Goal: Participate in discussion: Engage in conversation with other users on a specific topic

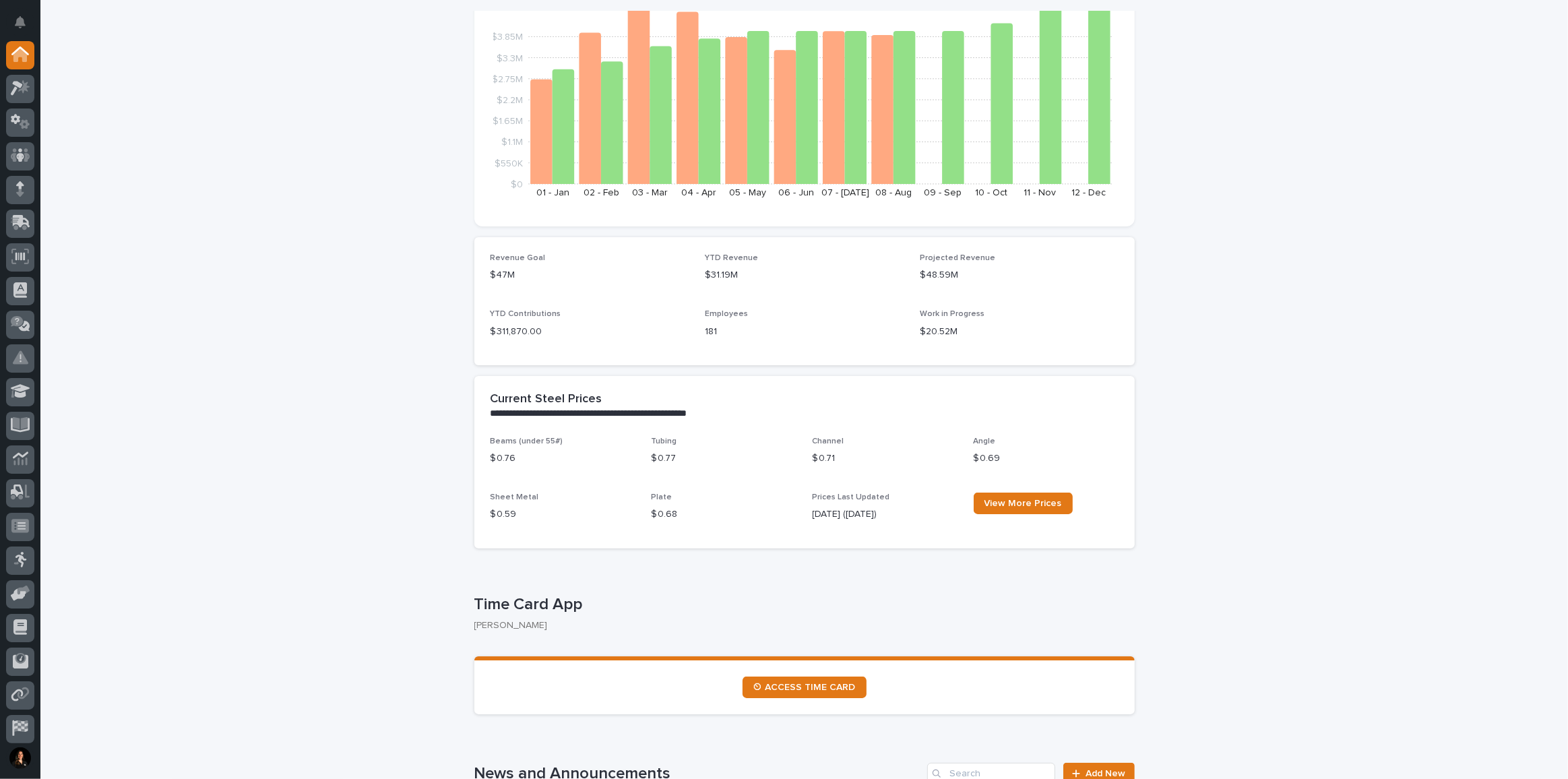
scroll to position [306, 0]
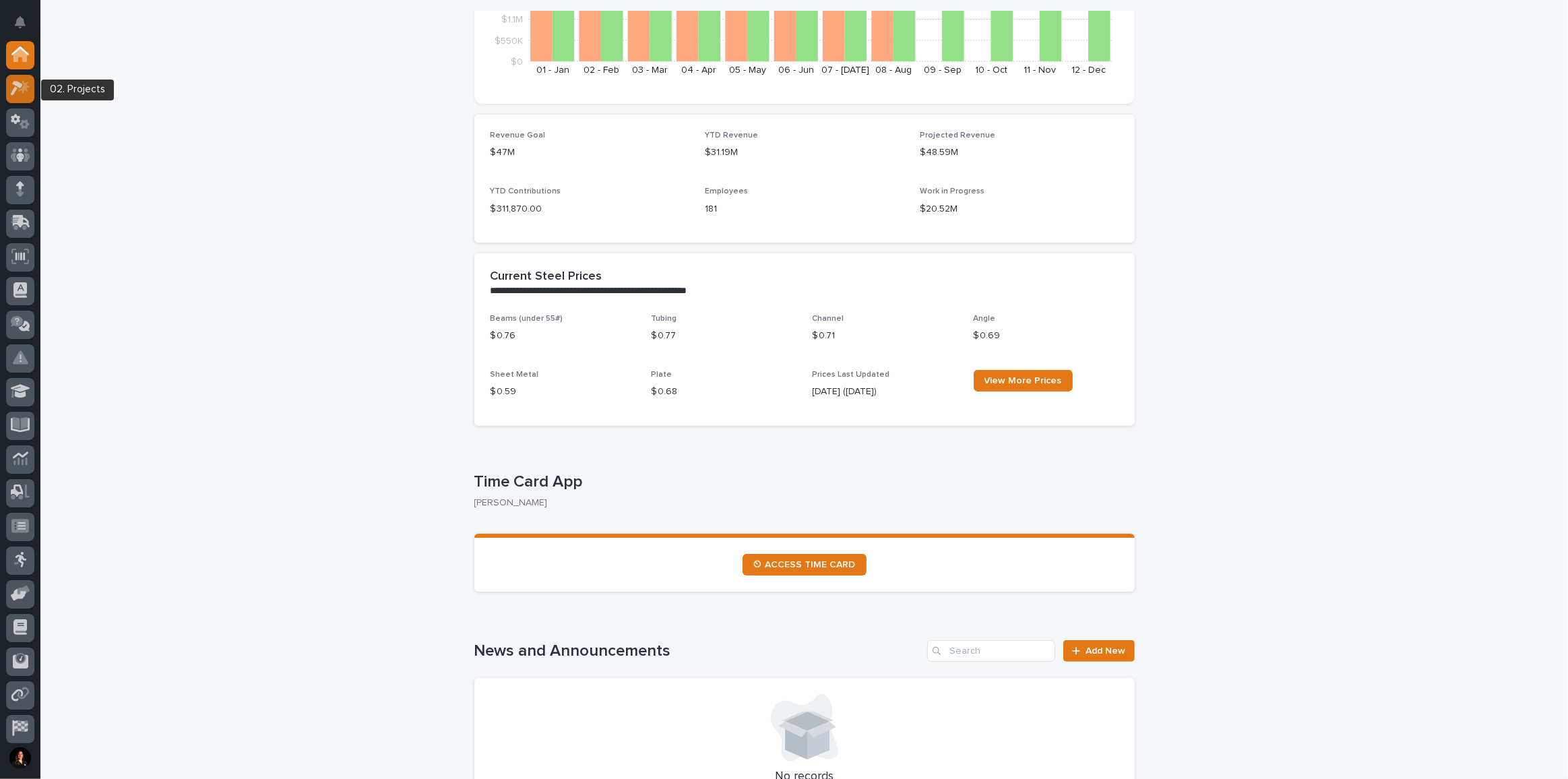
click at [17, 91] on icon at bounding box center [20, 88] width 19 height 16
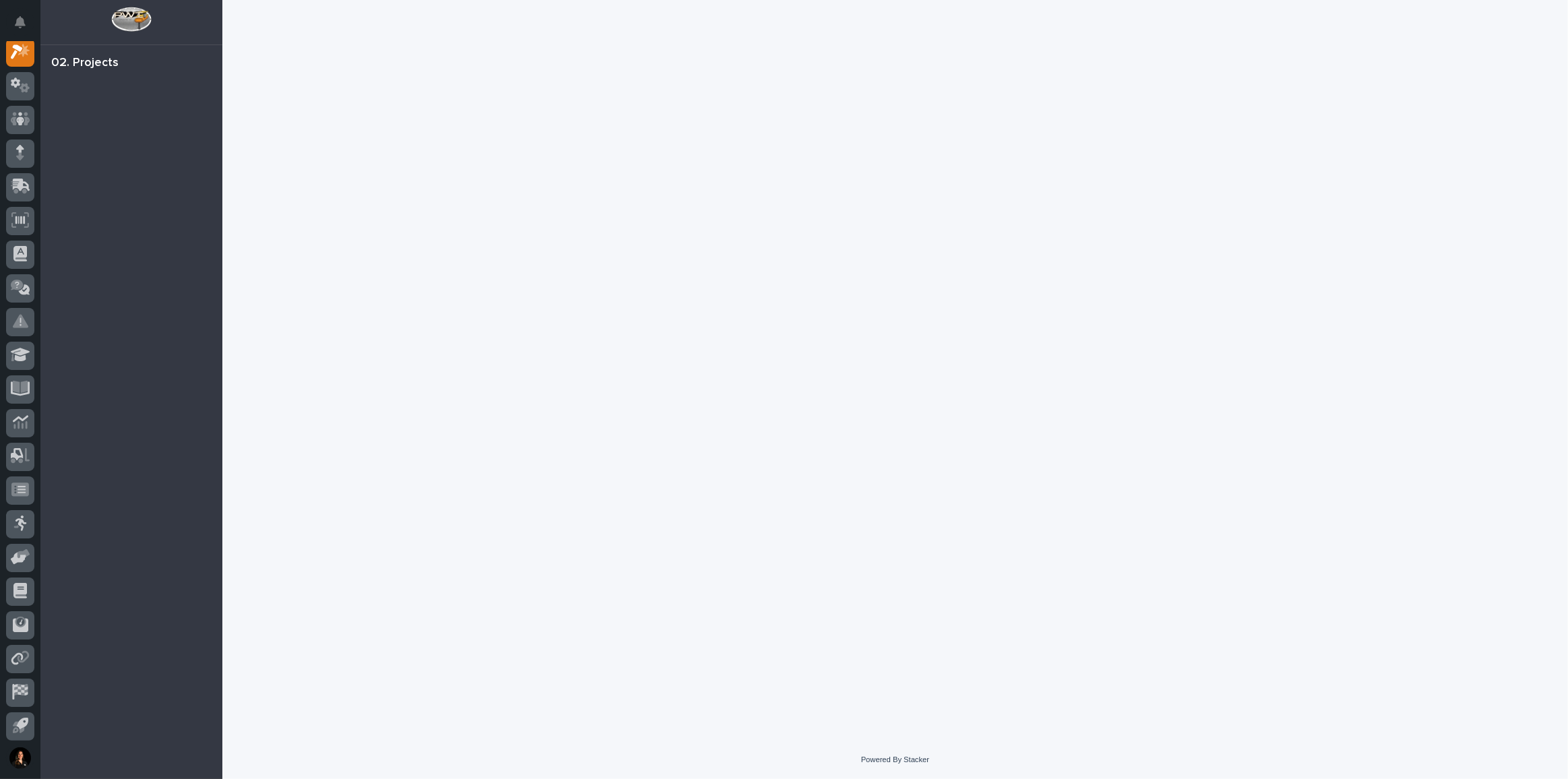
scroll to position [33, 0]
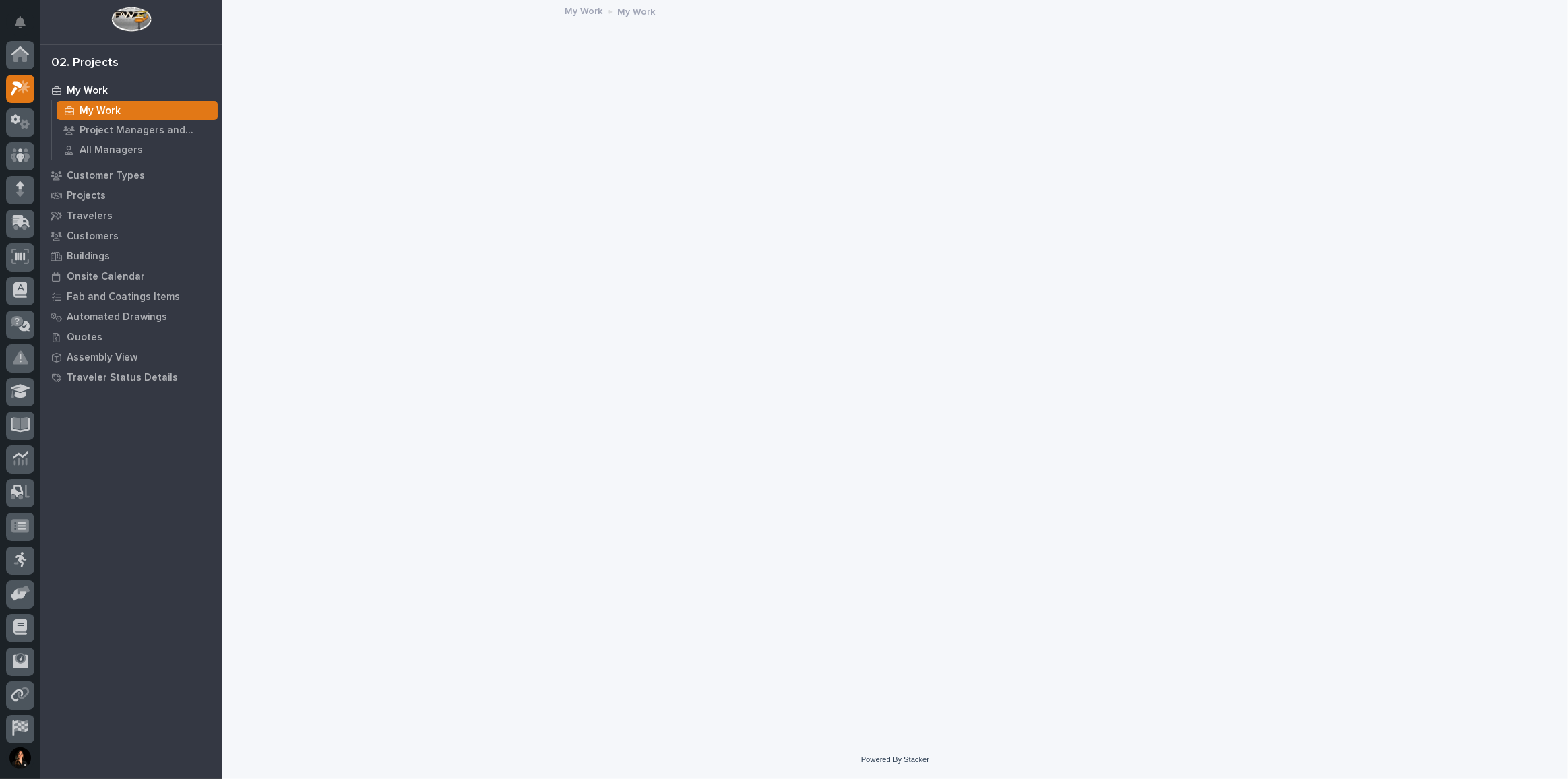
scroll to position [33, 0]
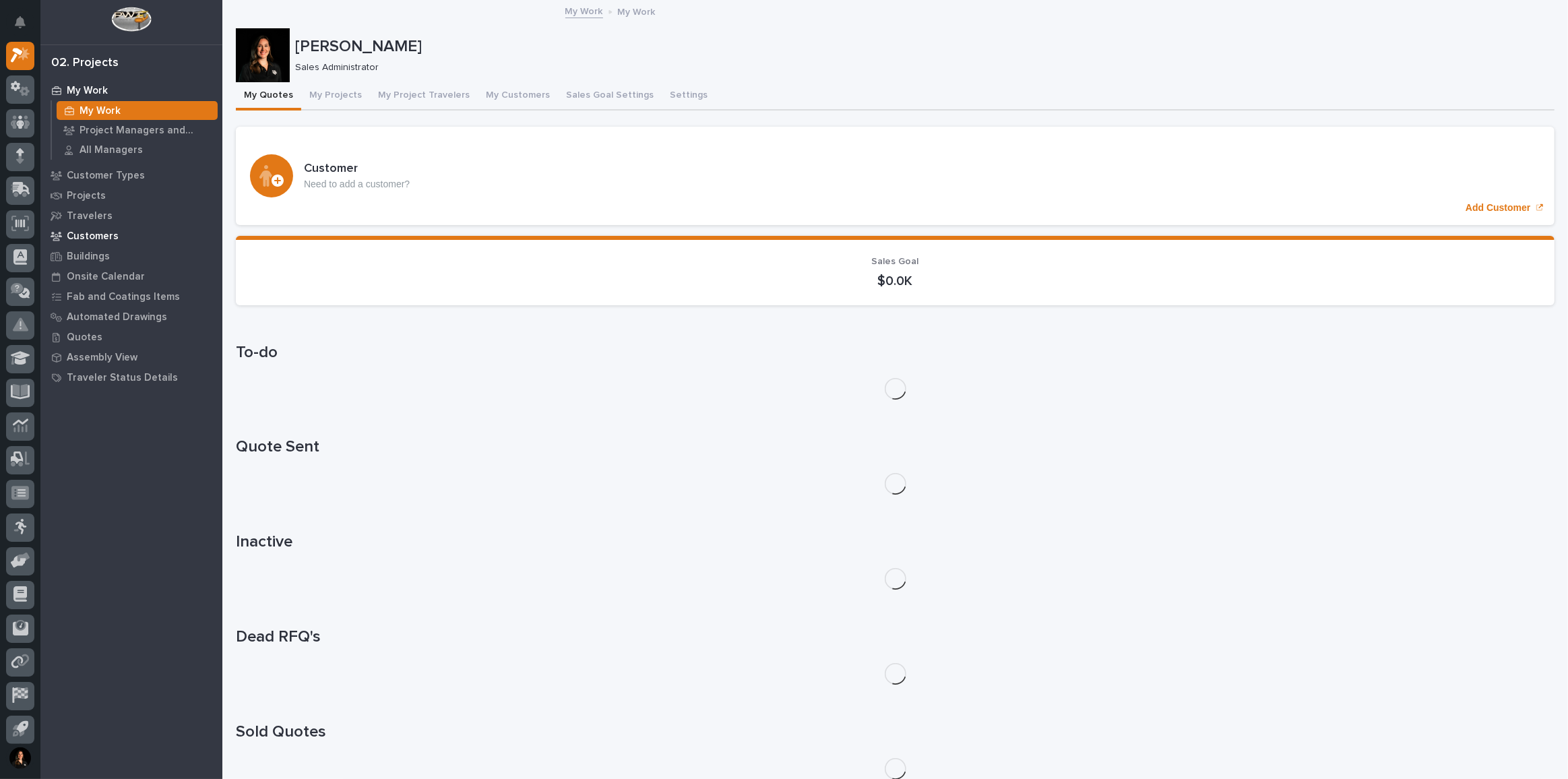
click at [99, 230] on p "Customers" at bounding box center [92, 236] width 52 height 12
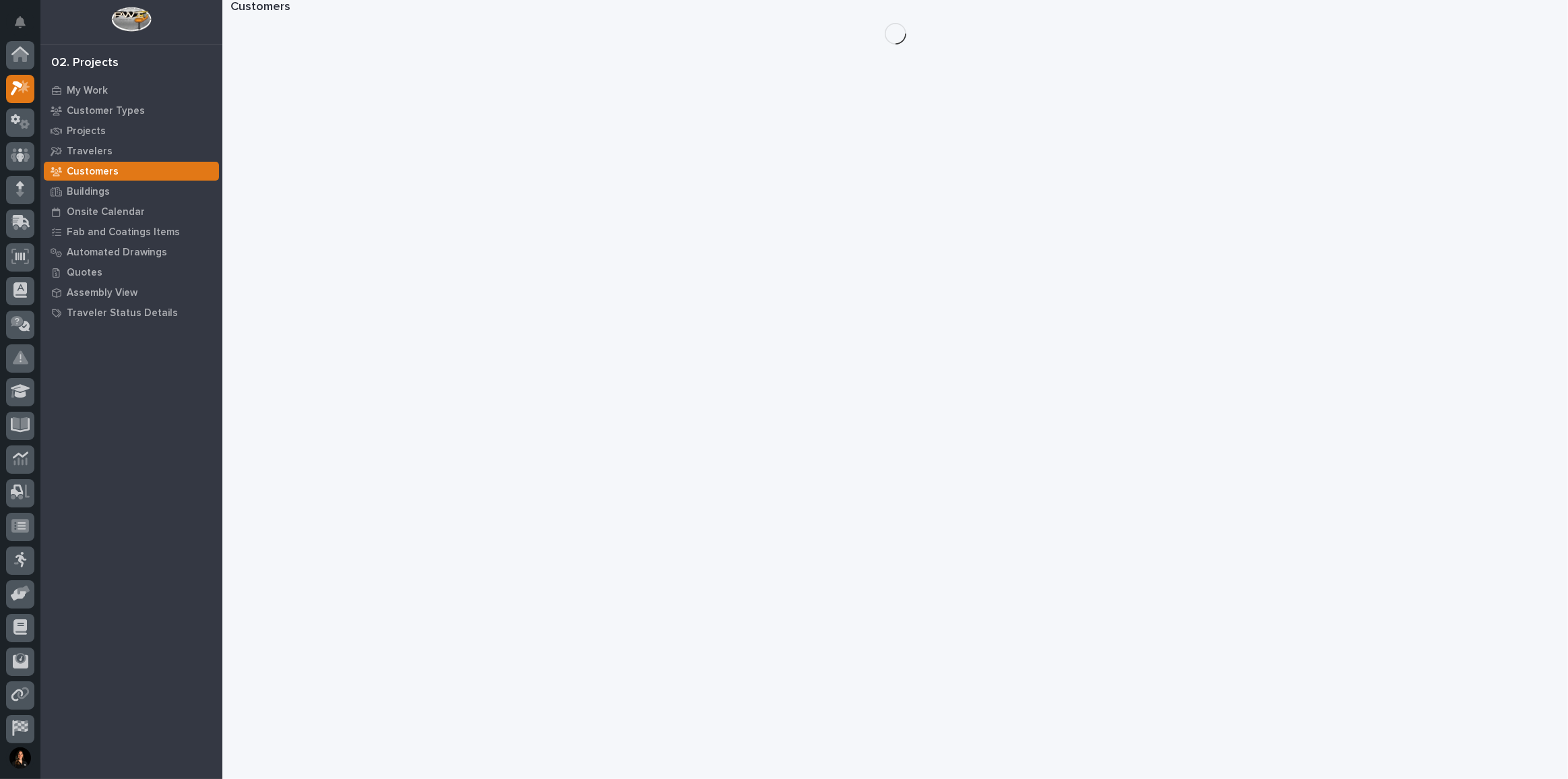
scroll to position [33, 0]
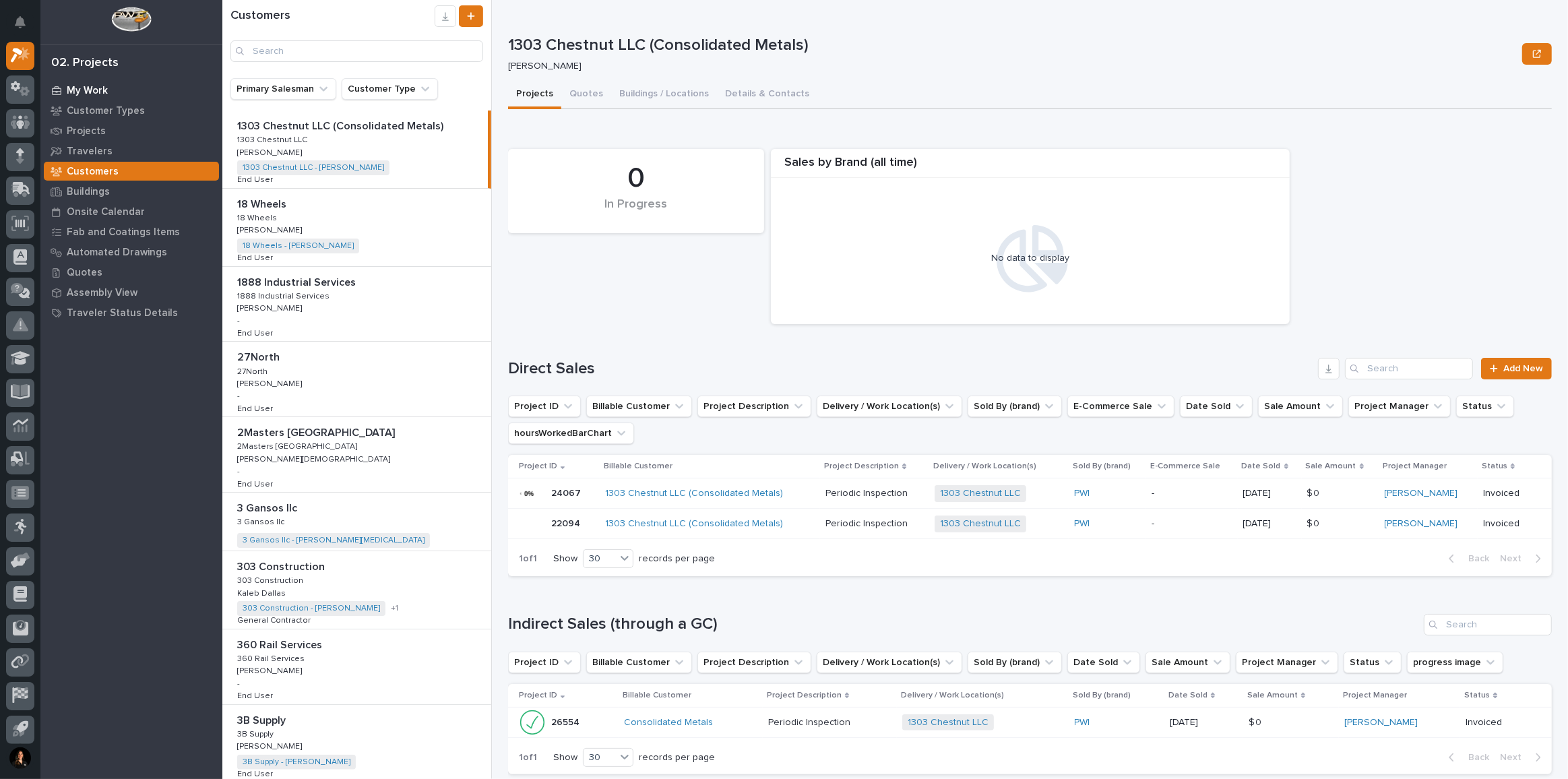
click at [105, 89] on p "My Work" at bounding box center [87, 91] width 41 height 12
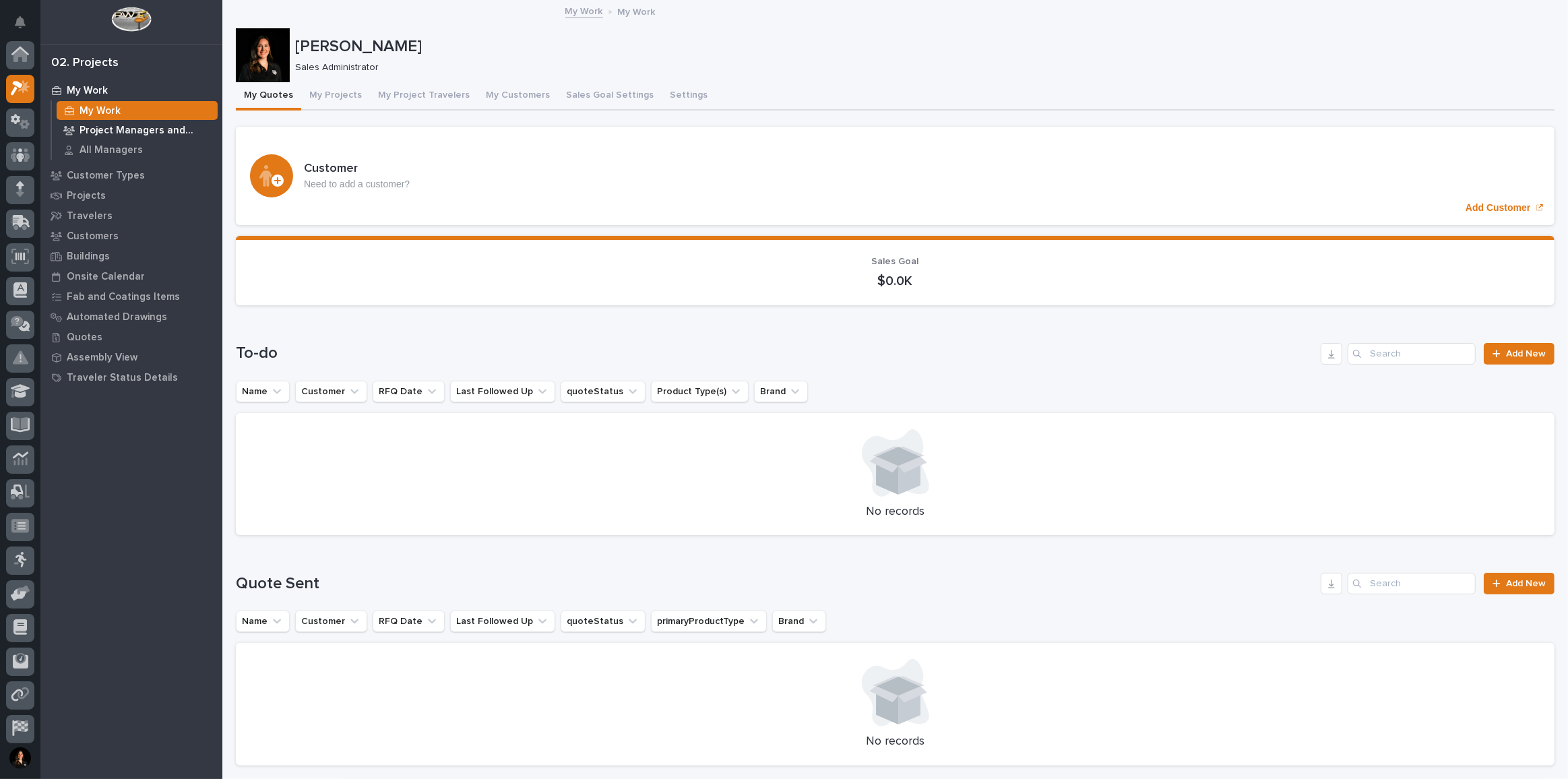
scroll to position [33, 0]
click at [348, 97] on button "My Projects" at bounding box center [335, 97] width 69 height 29
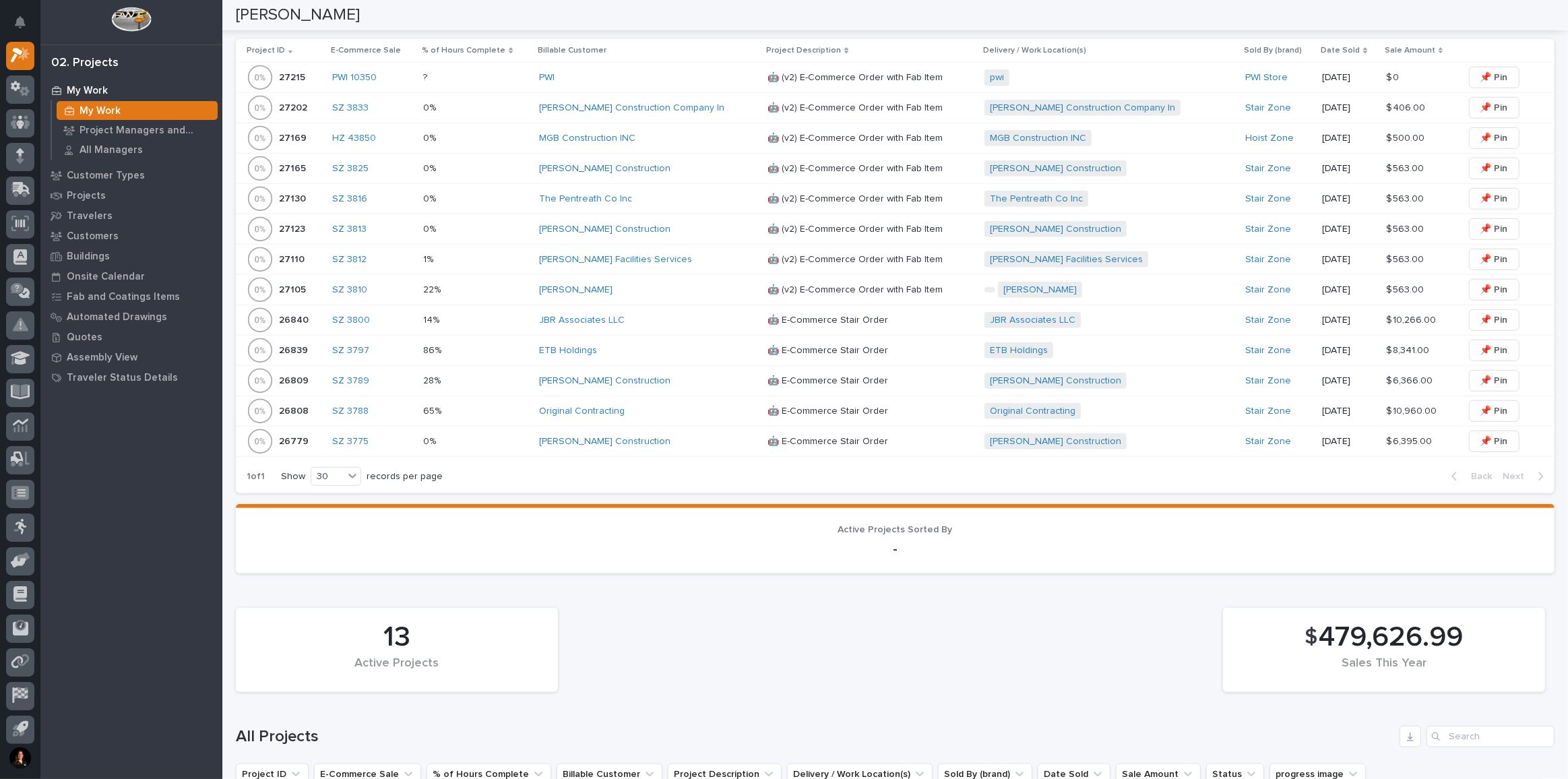
scroll to position [1347, 0]
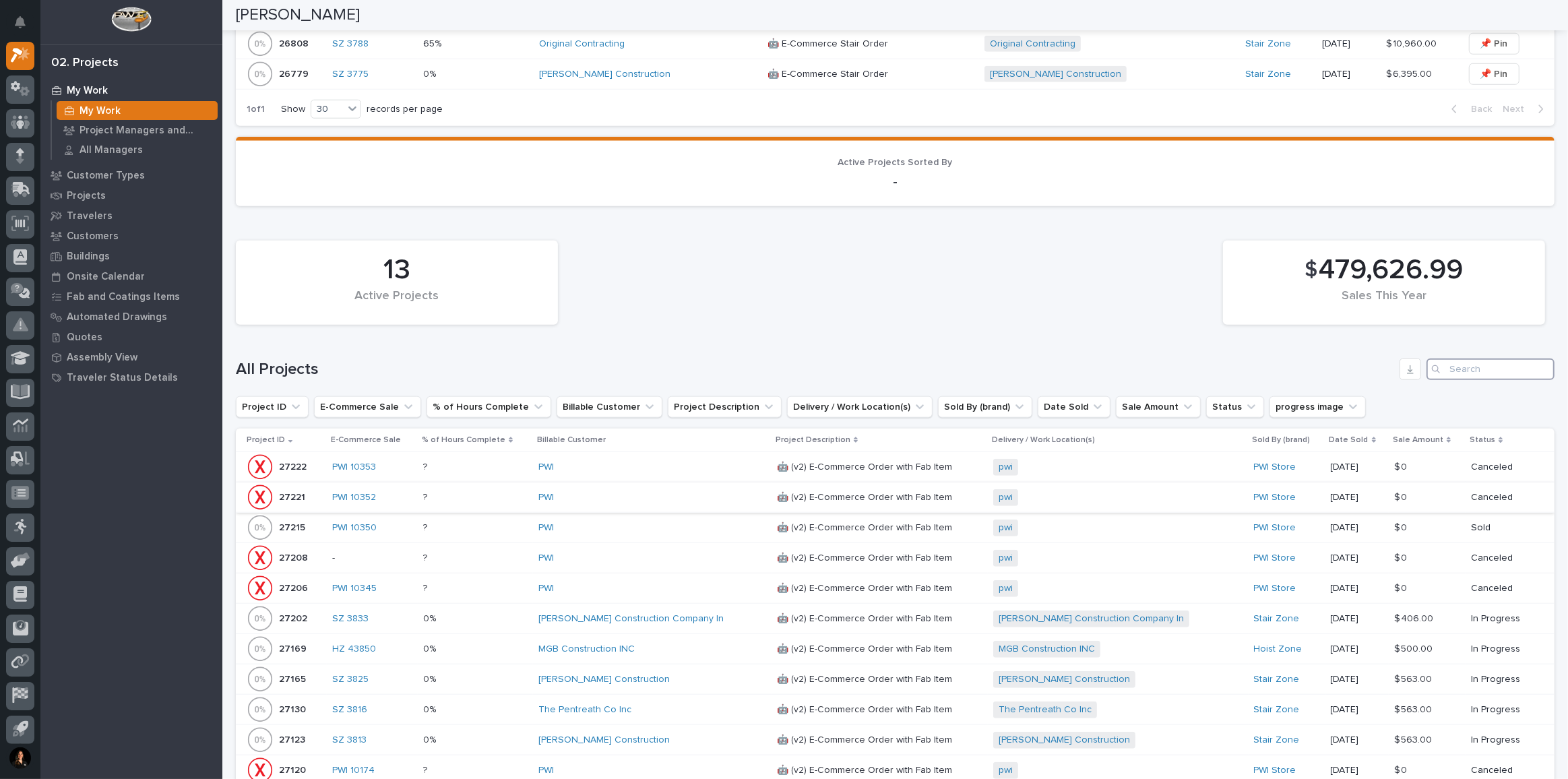
click at [1443, 366] on input "Search" at bounding box center [1490, 369] width 128 height 21
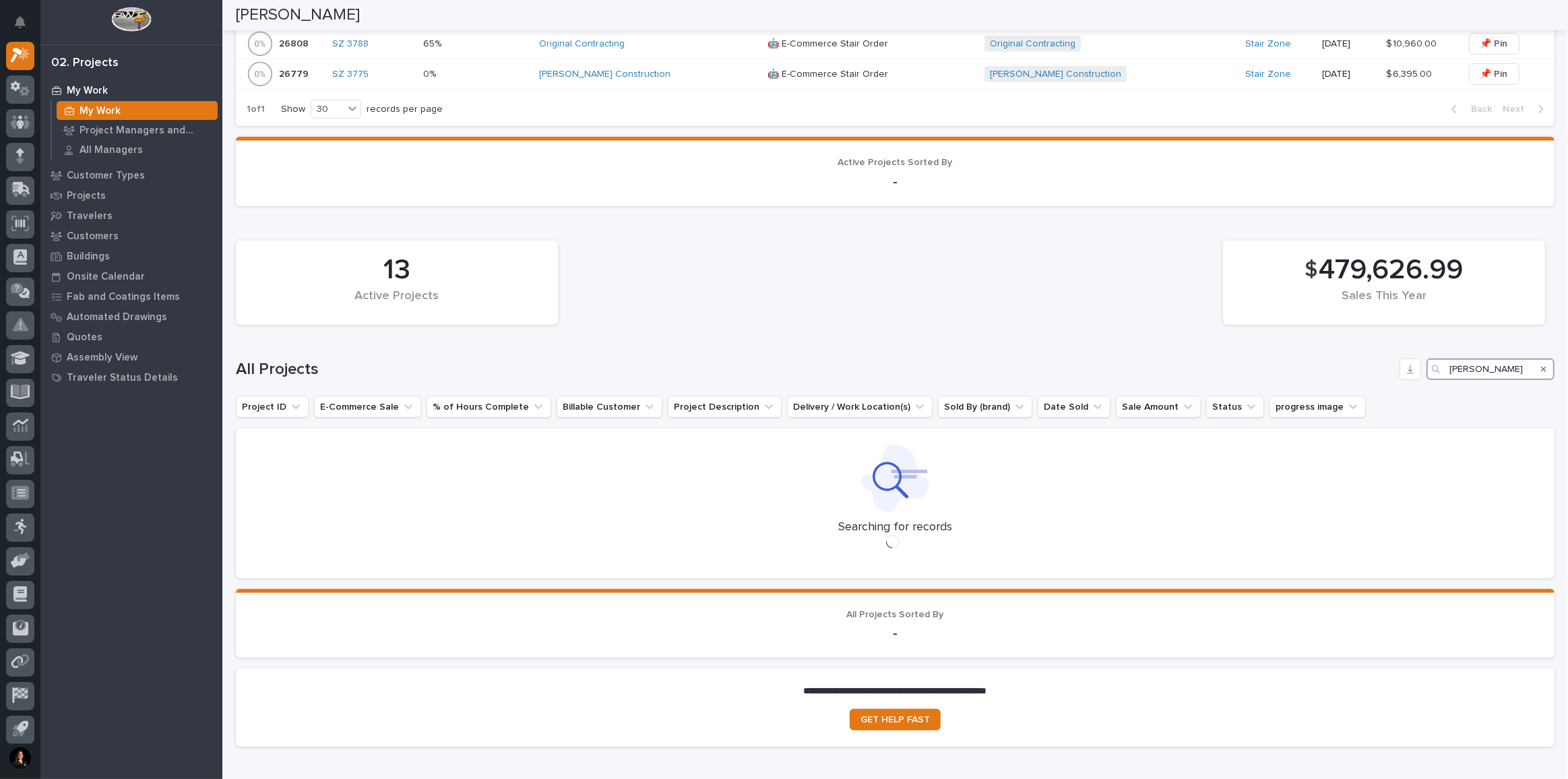
type input "[PERSON_NAME]"
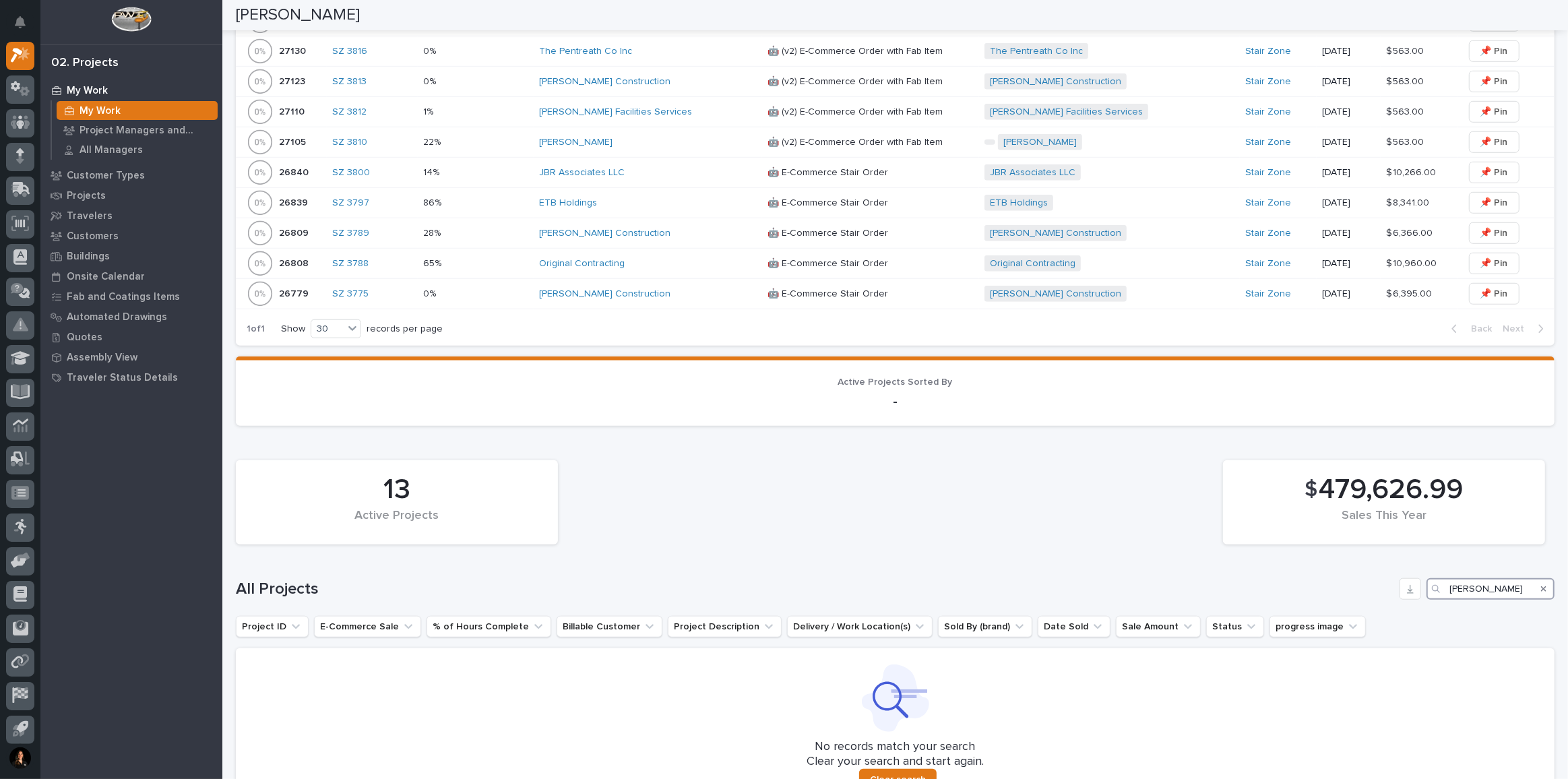
scroll to position [1314, 0]
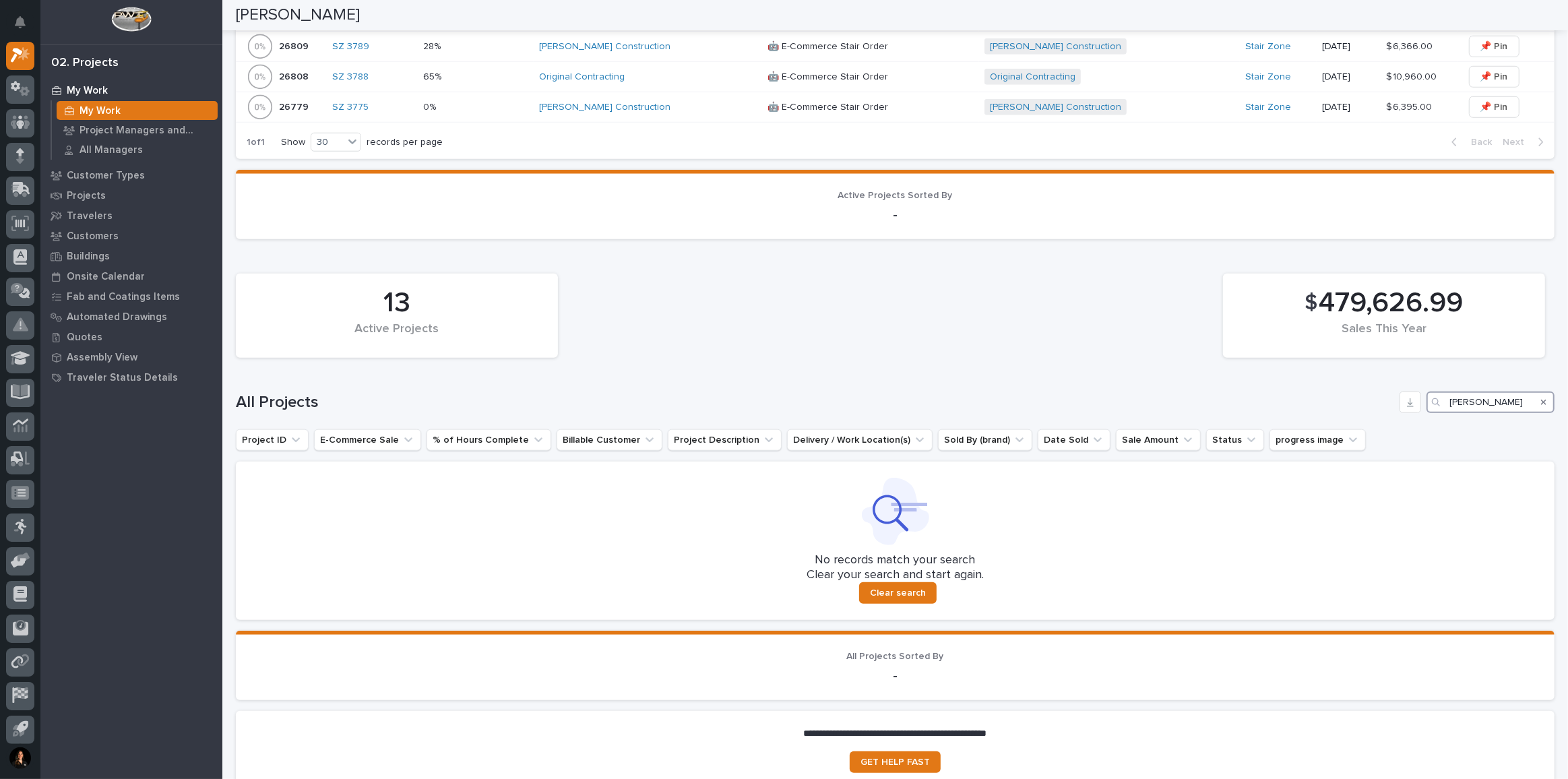
drag, startPoint x: 1496, startPoint y: 397, endPoint x: 1351, endPoint y: 405, distance: 145.2
click at [1353, 405] on div "13 Active Projects $ 479,626.99 Sales This Year All Projects [PERSON_NAME] Proj…" at bounding box center [895, 444] width 1318 height 353
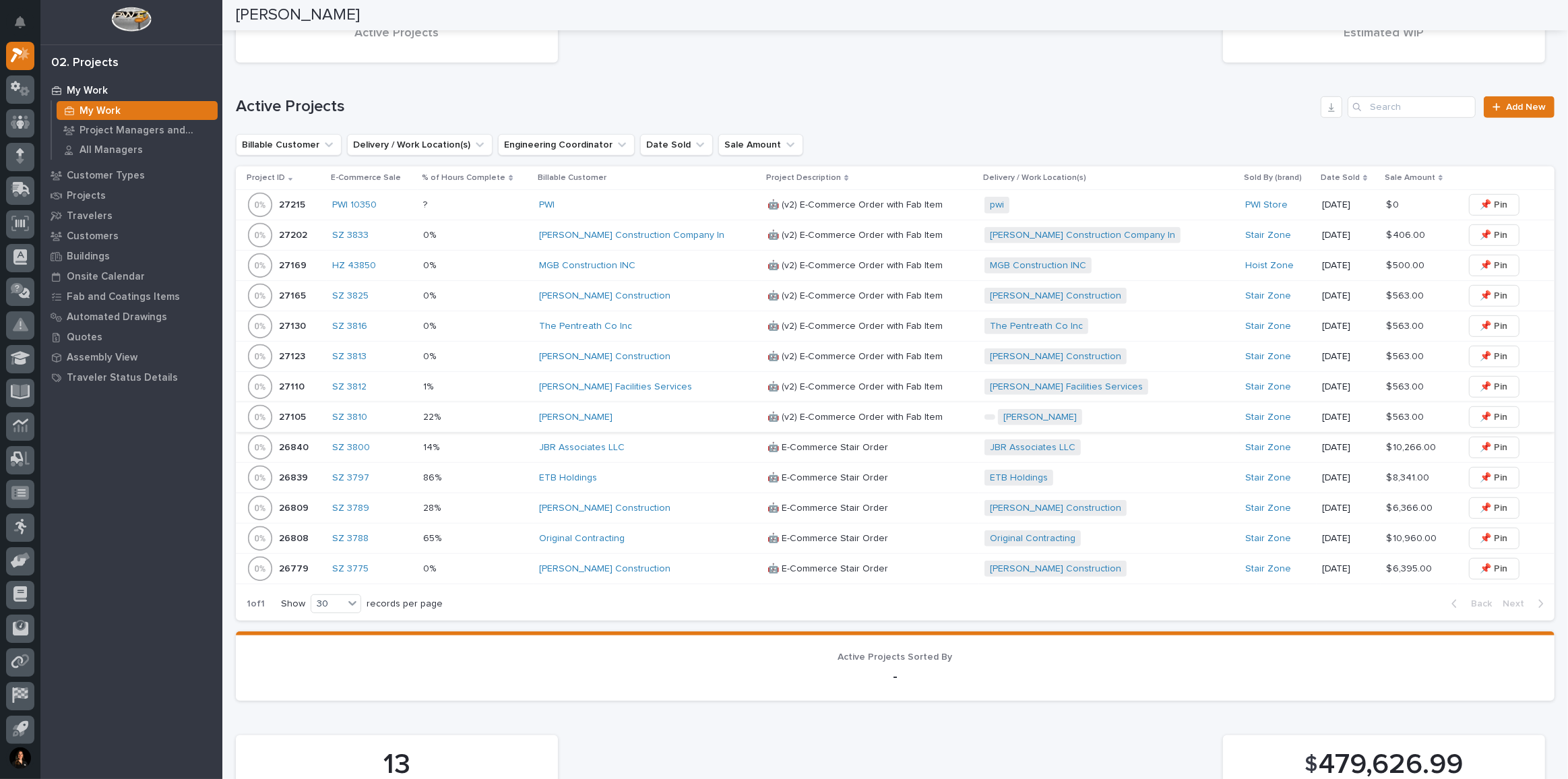
scroll to position [702, 0]
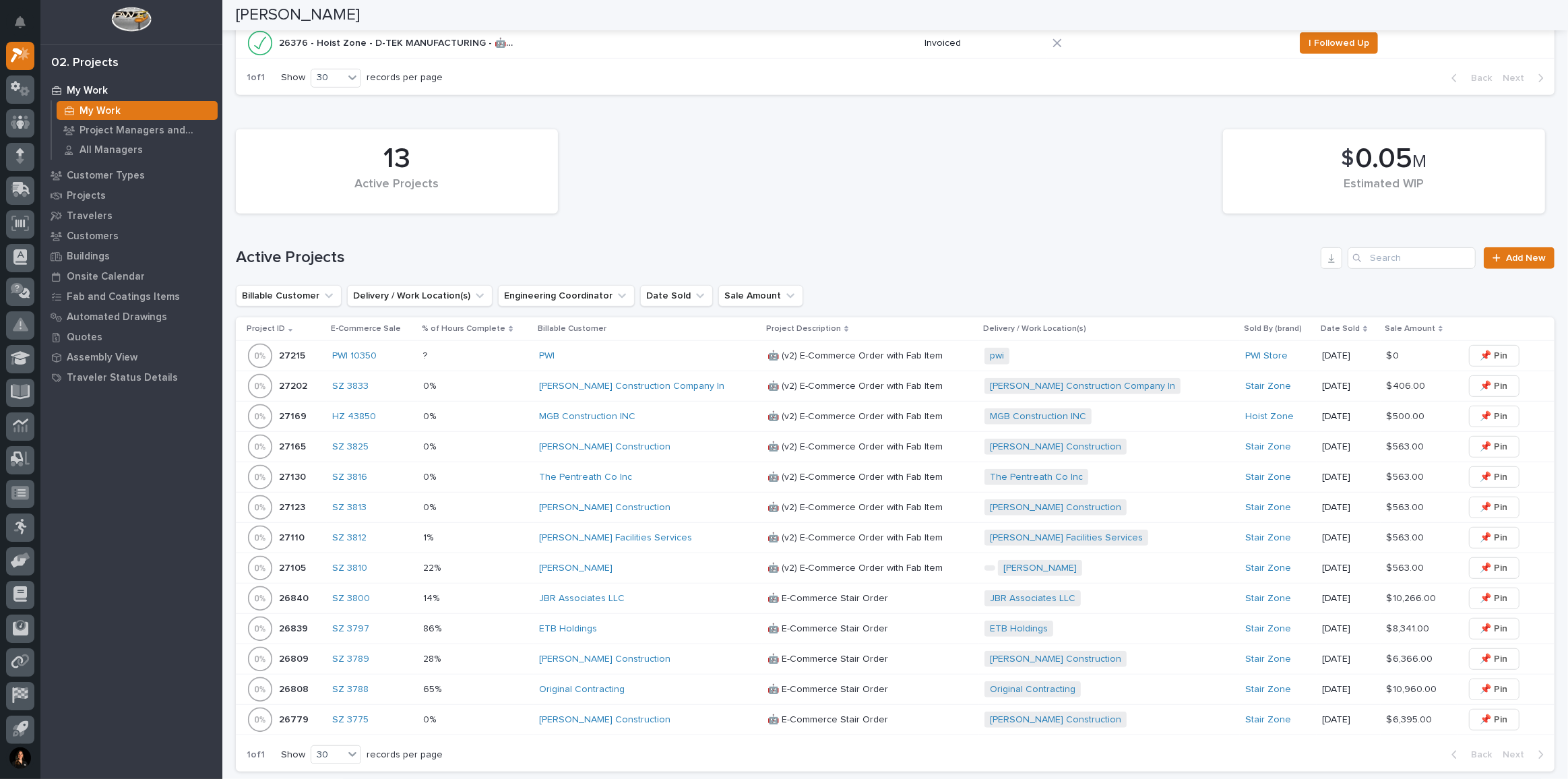
click at [695, 532] on div "[PERSON_NAME] Facilities Services" at bounding box center [648, 538] width 217 height 11
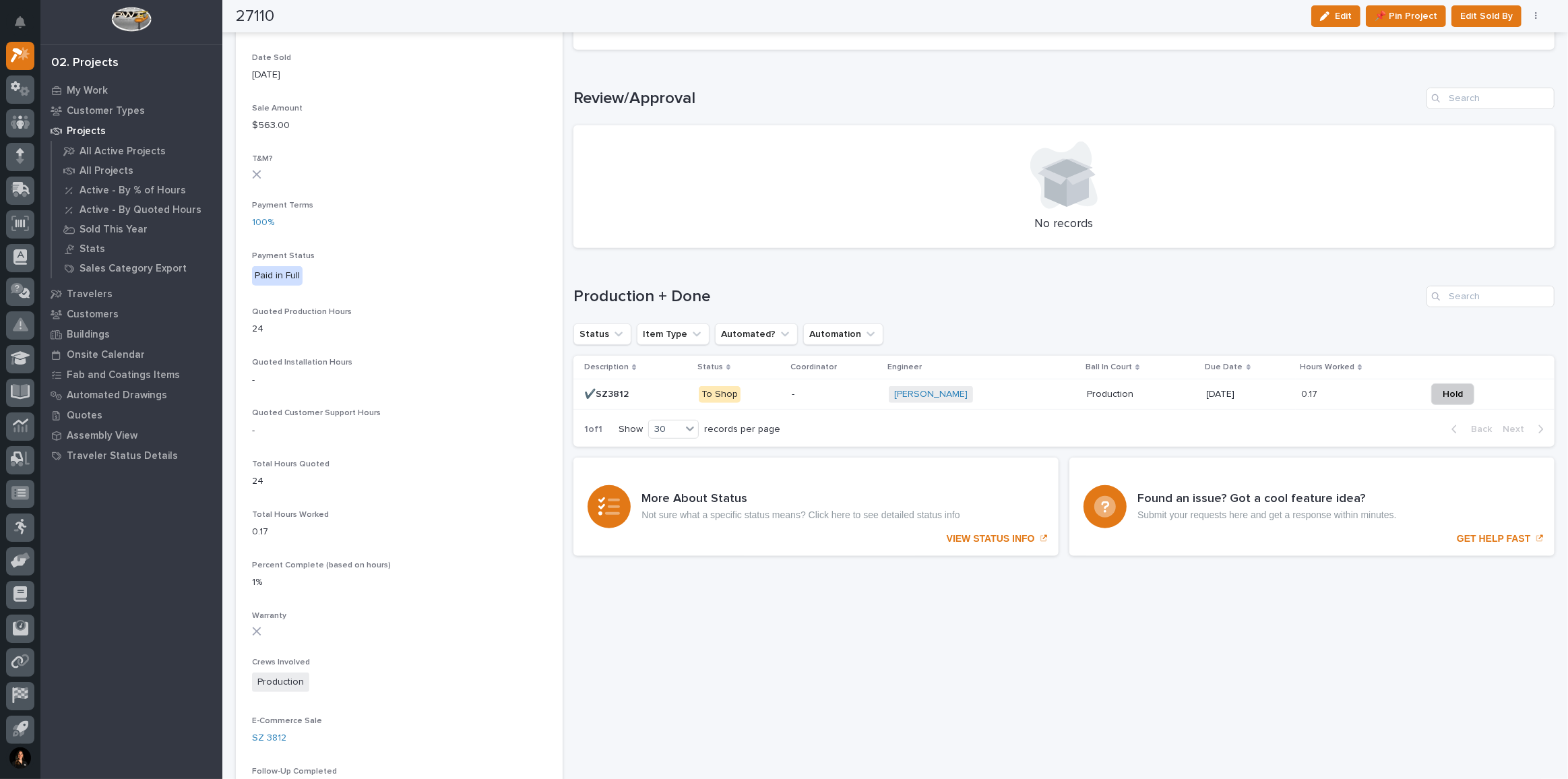
scroll to position [857, 0]
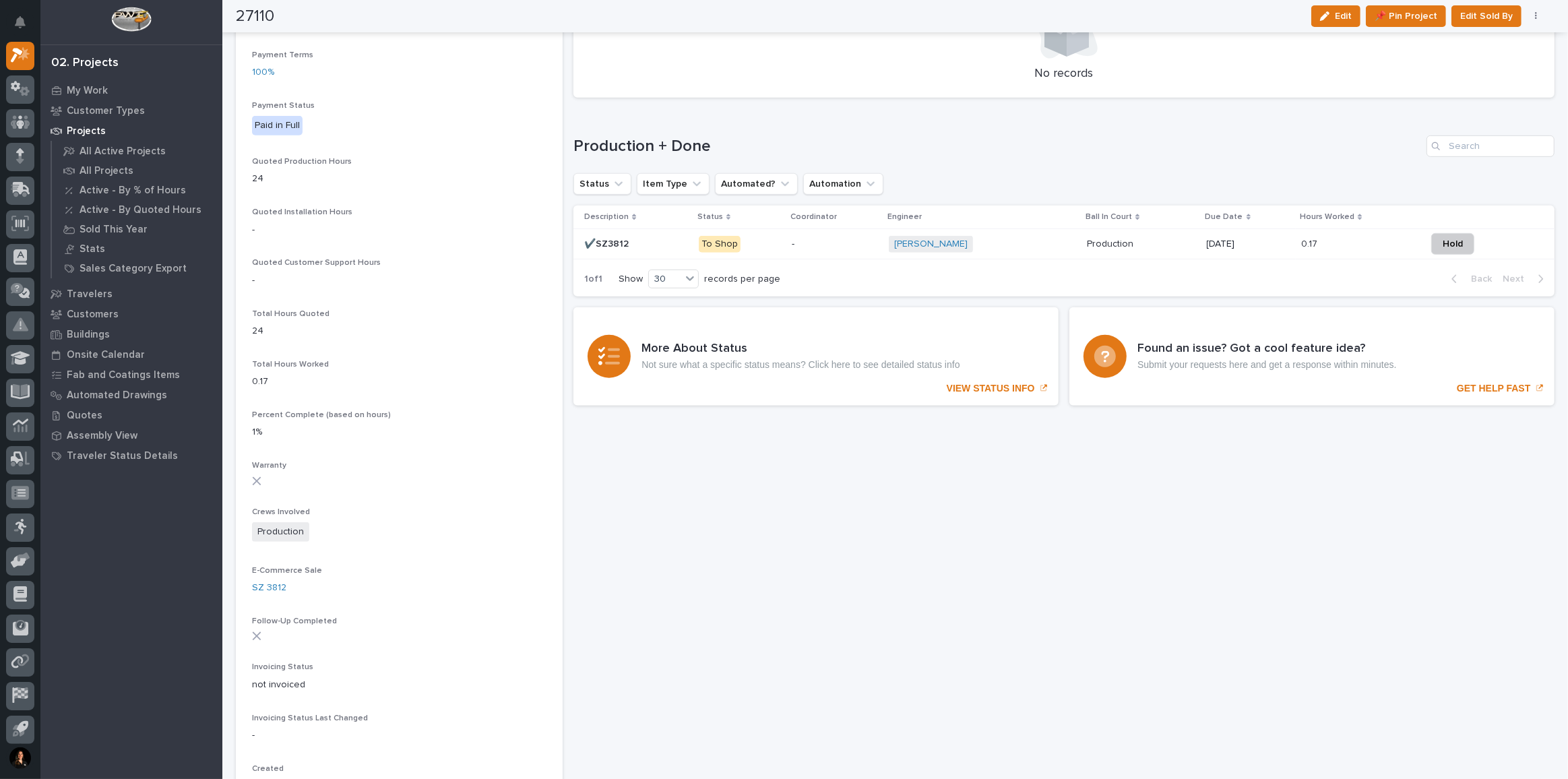
click at [760, 236] on p "To Shop" at bounding box center [740, 245] width 82 height 17
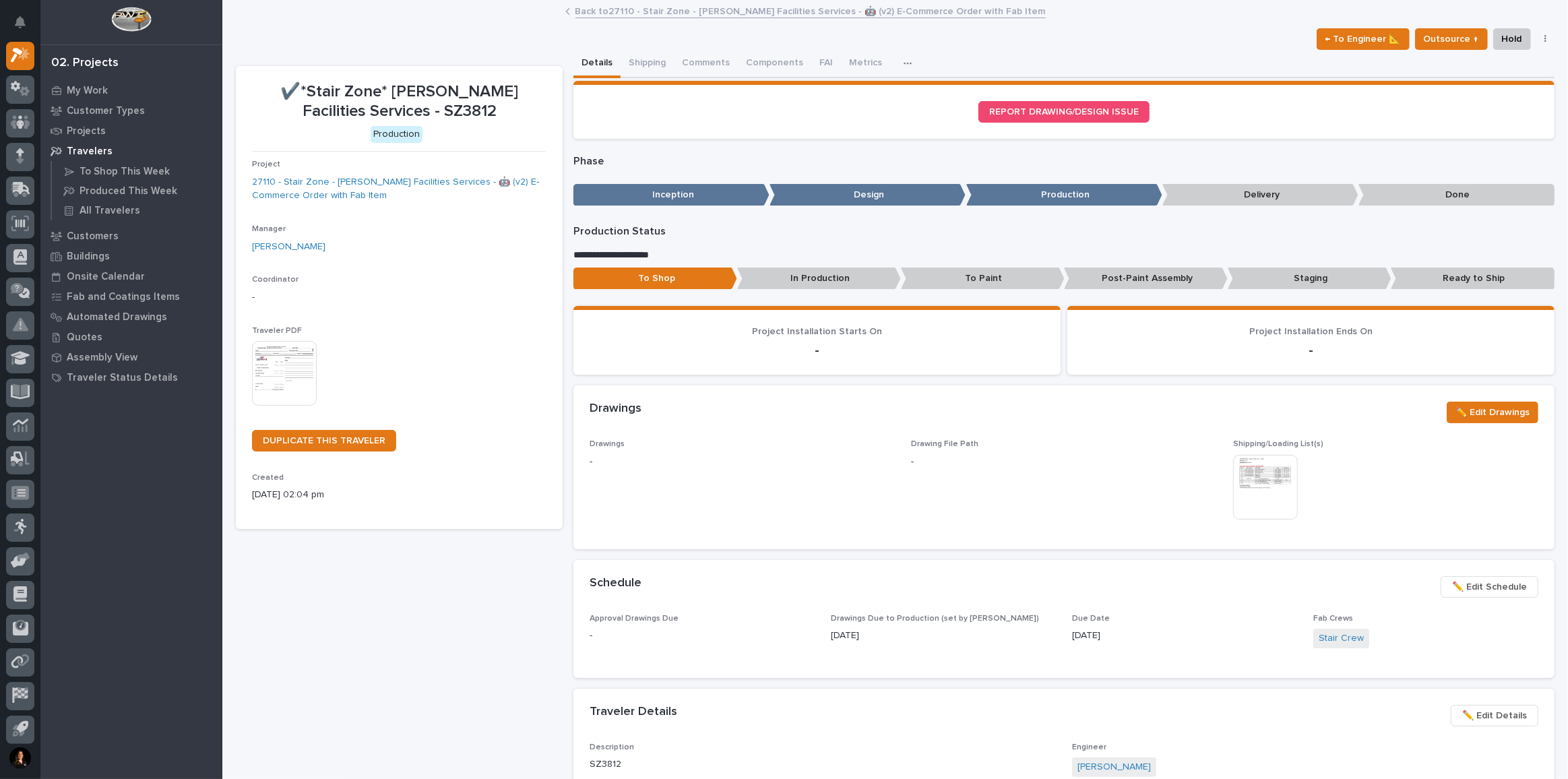
click at [709, 65] on button "Comments" at bounding box center [705, 64] width 64 height 29
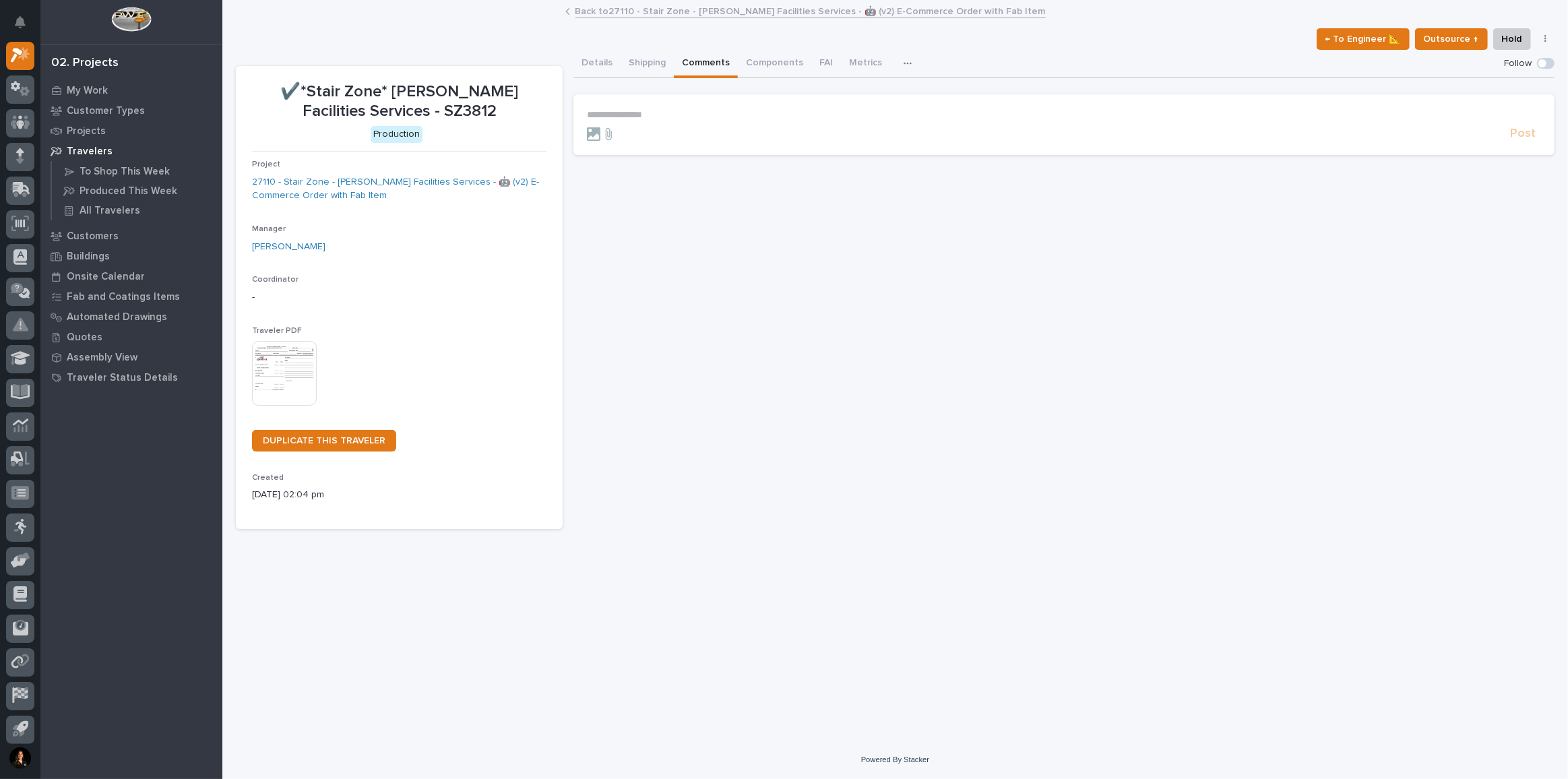
click at [604, 117] on p "**********" at bounding box center [1064, 115] width 954 height 11
click at [629, 129] on button "[PERSON_NAME]" at bounding box center [628, 134] width 79 height 14
click at [702, 115] on p "**********" at bounding box center [1064, 116] width 954 height 14
drag, startPoint x: 594, startPoint y: 64, endPoint x: 609, endPoint y: 62, distance: 15.1
click at [594, 64] on button "Details" at bounding box center [597, 64] width 47 height 29
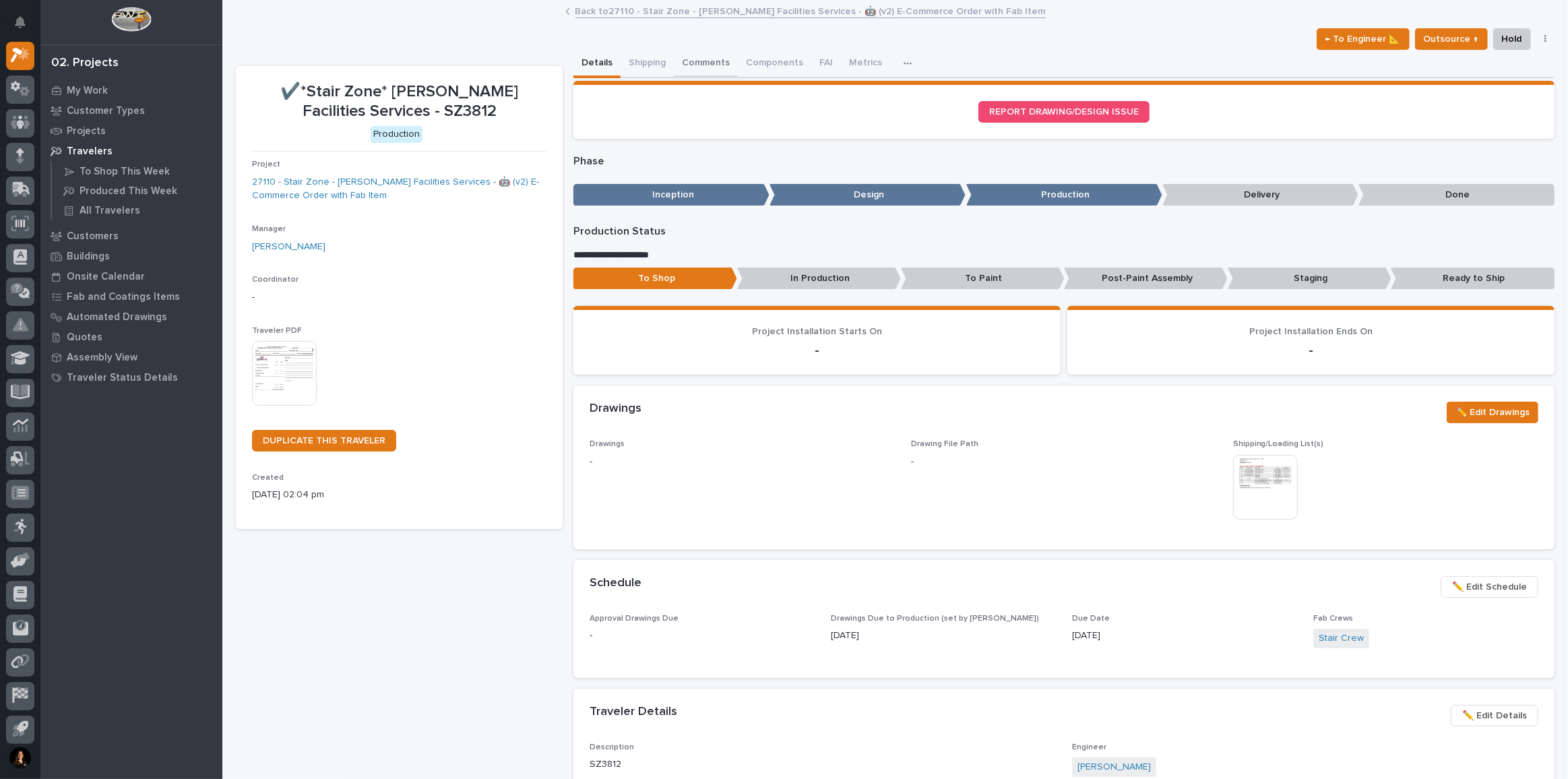
click at [717, 63] on button "Comments" at bounding box center [705, 64] width 64 height 29
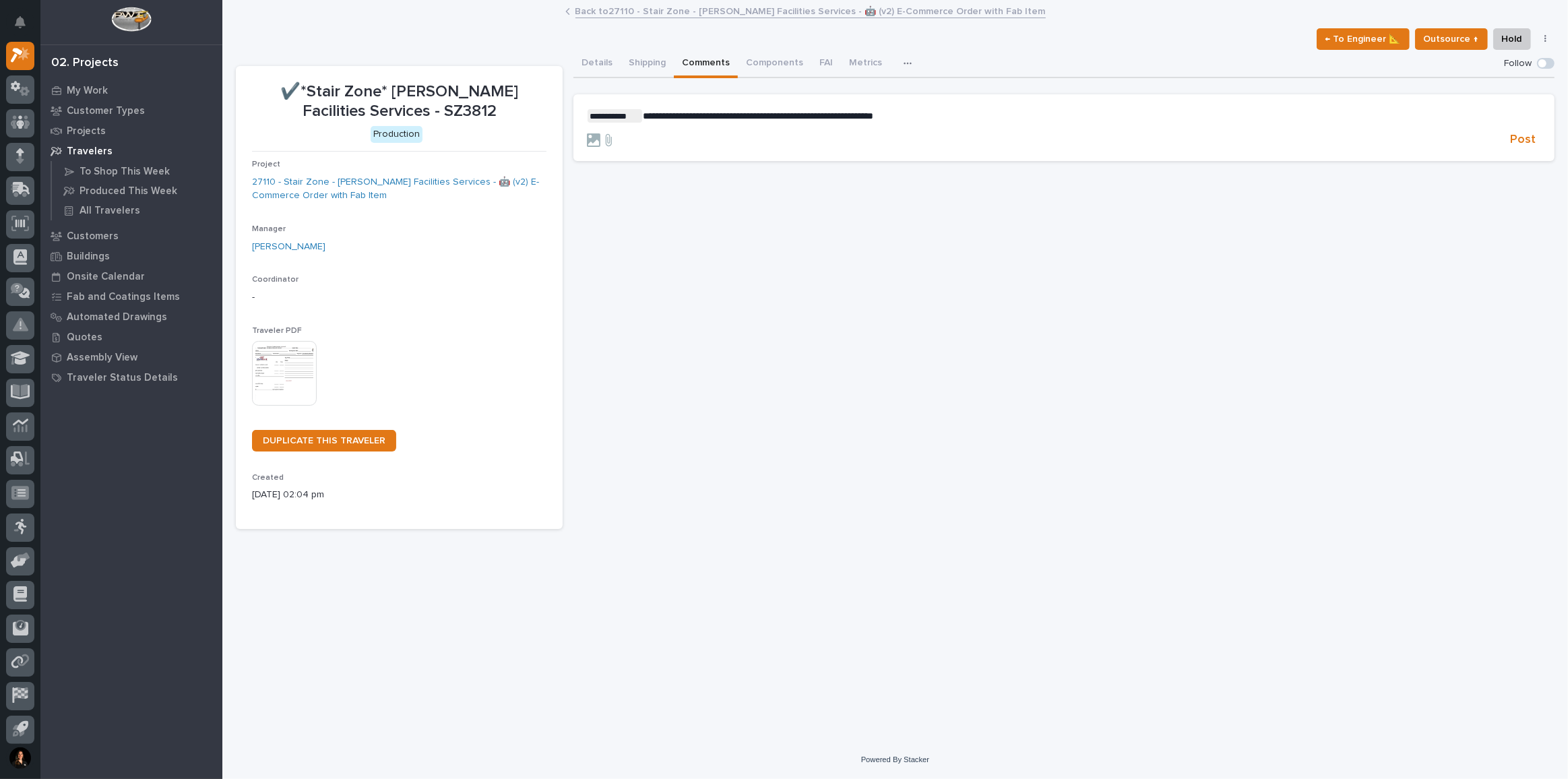
click at [932, 118] on p "**********" at bounding box center [1064, 116] width 954 height 14
click at [1532, 143] on span "Post" at bounding box center [1523, 140] width 26 height 16
